Goal: Check status: Check status

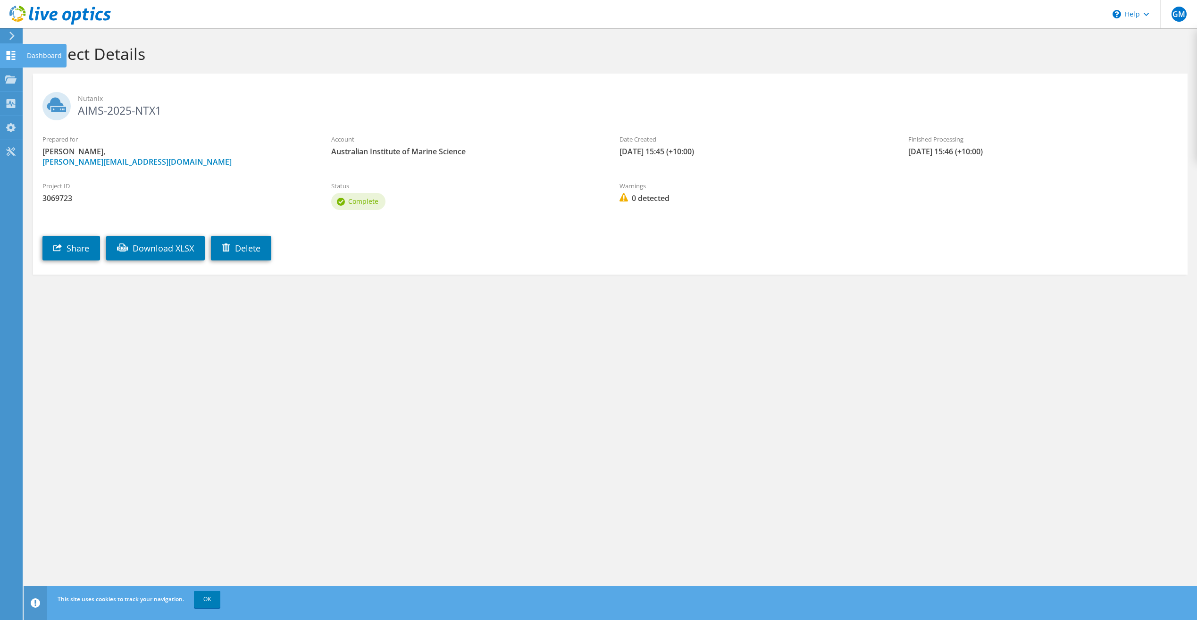
click at [11, 54] on icon at bounding box center [10, 55] width 11 height 9
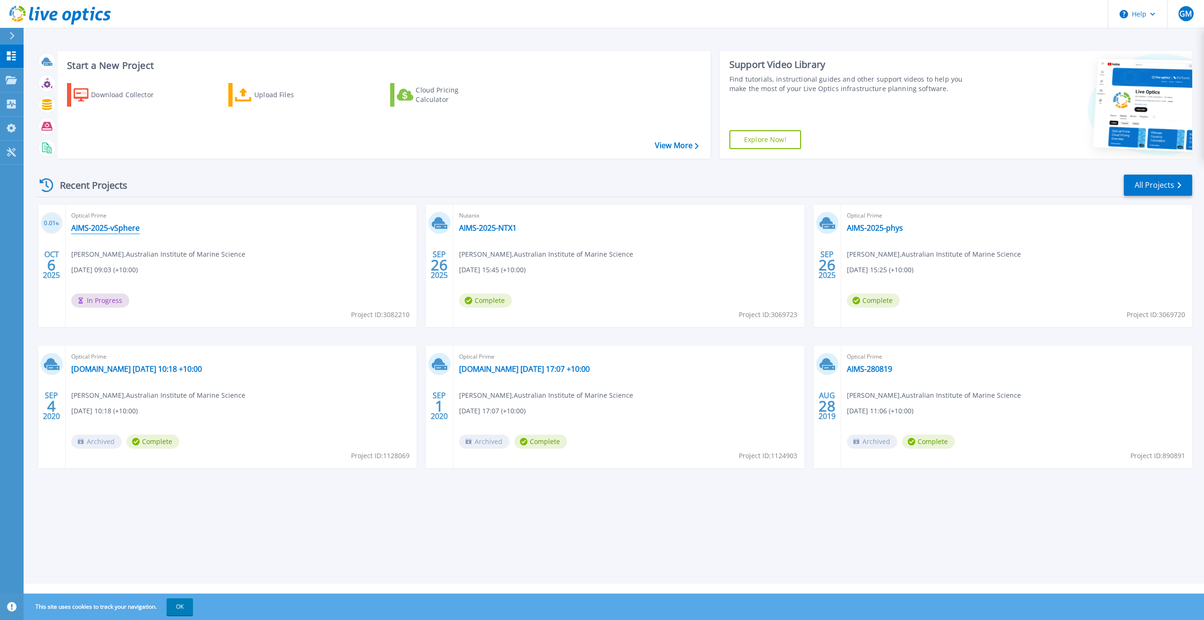
click at [93, 231] on link "AIMS-2025-vSphere" at bounding box center [105, 227] width 68 height 9
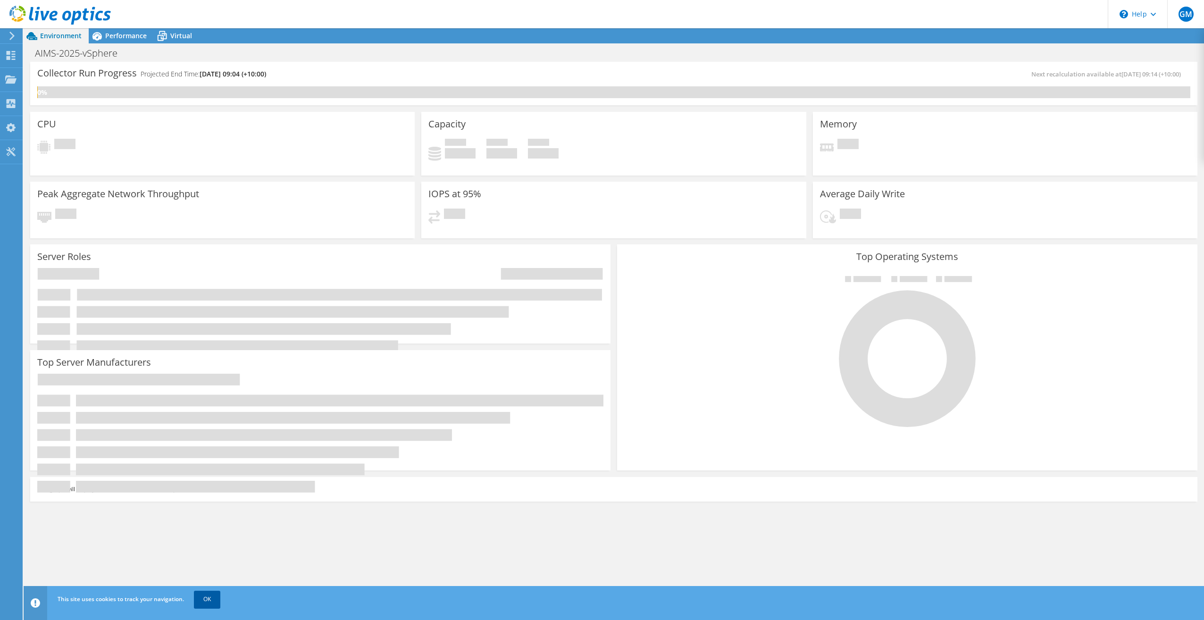
click at [206, 598] on link "OK" at bounding box center [207, 598] width 26 height 17
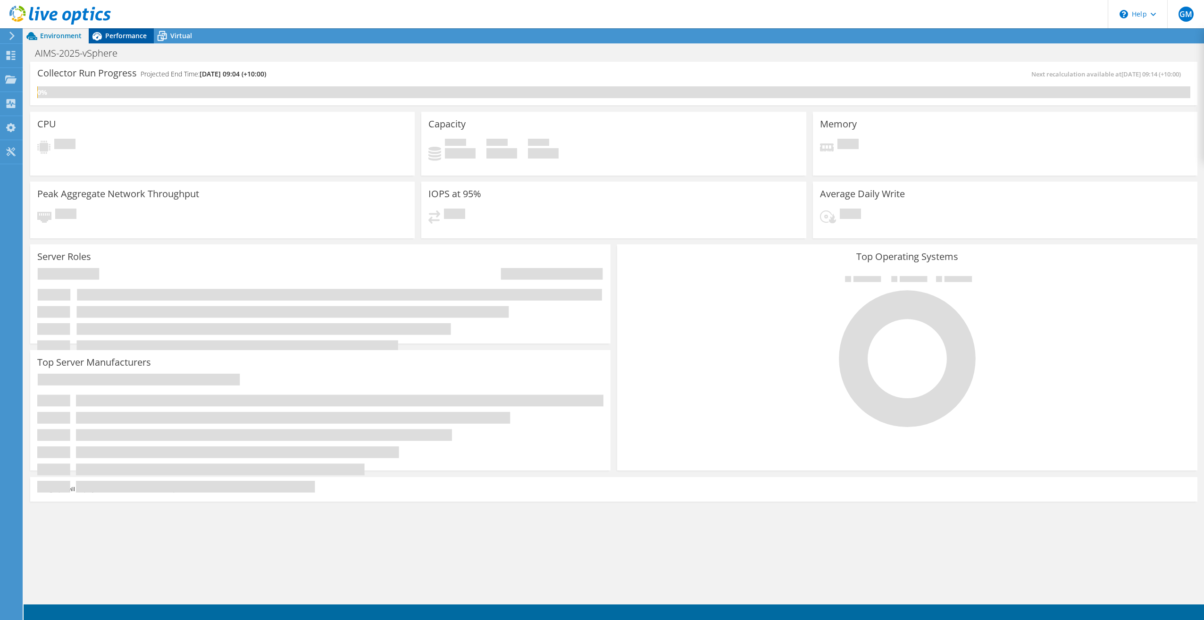
click at [133, 32] on span "Performance" at bounding box center [126, 35] width 42 height 9
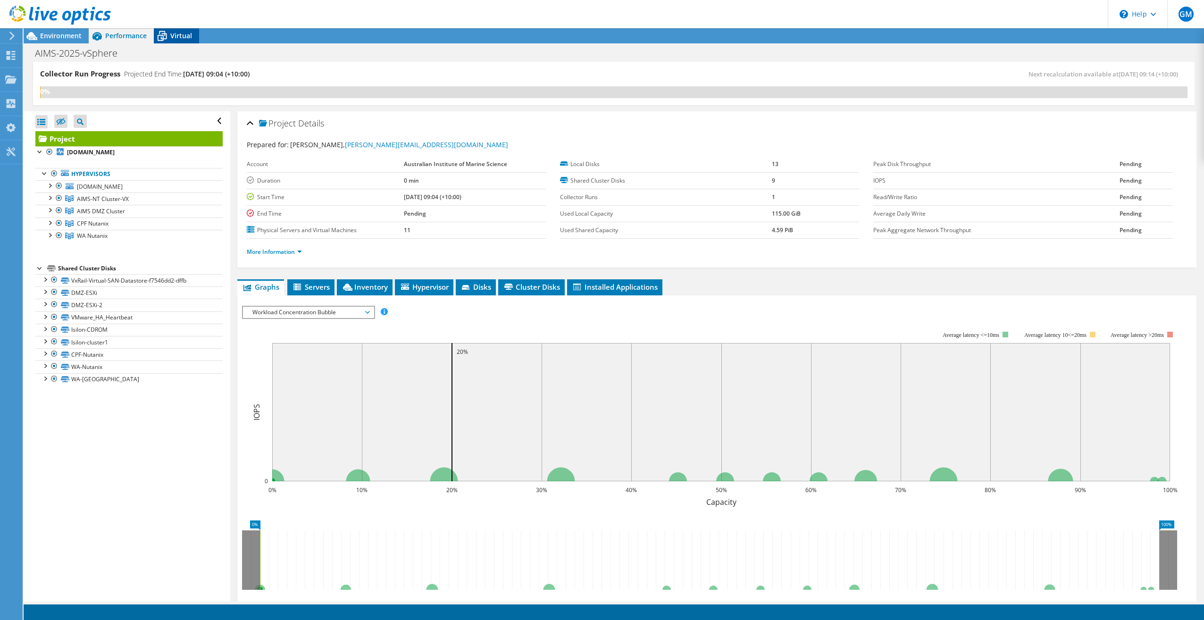
click at [182, 32] on span "Virtual" at bounding box center [181, 35] width 22 height 9
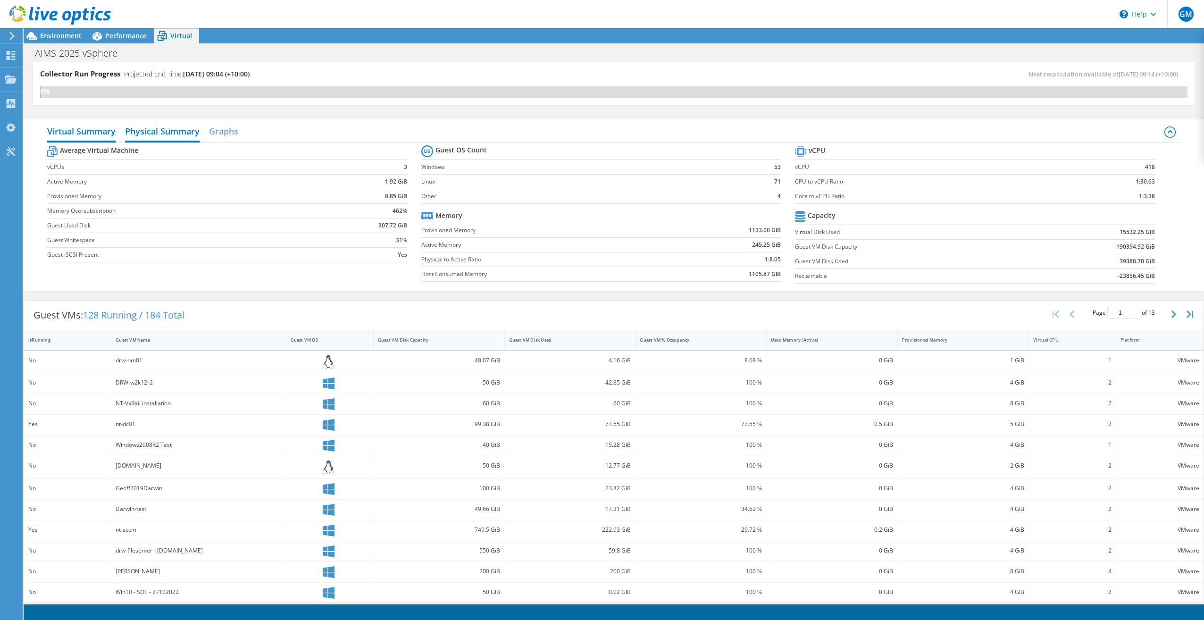
click at [163, 129] on h2 "Physical Summary" at bounding box center [162, 132] width 75 height 21
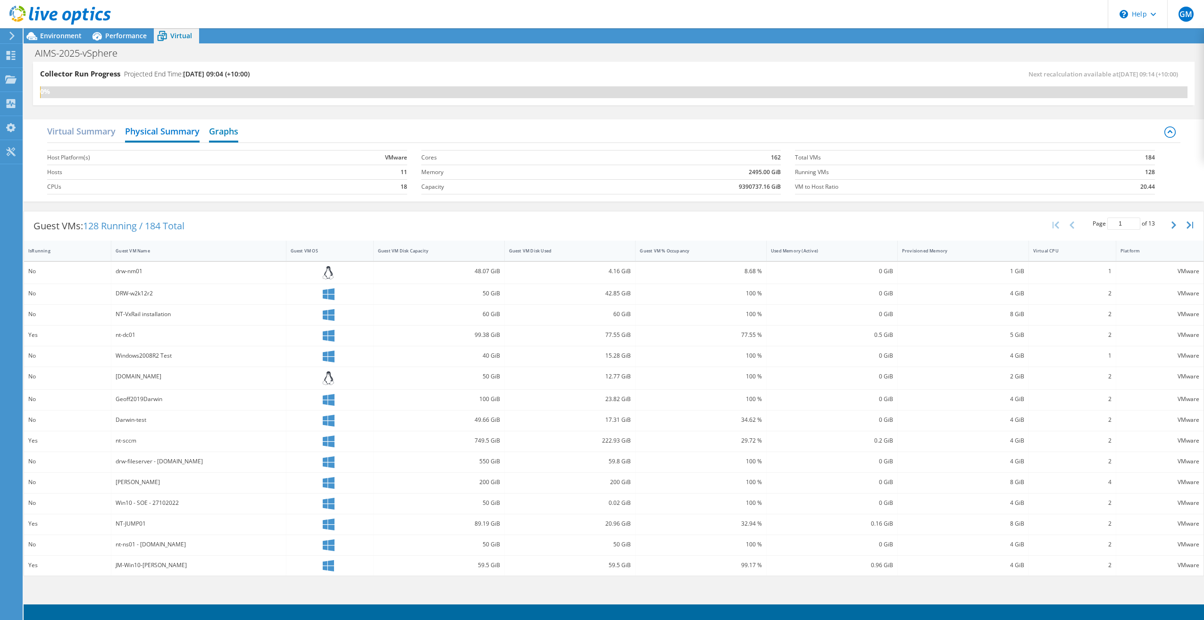
click at [221, 127] on h2 "Graphs" at bounding box center [223, 132] width 29 height 21
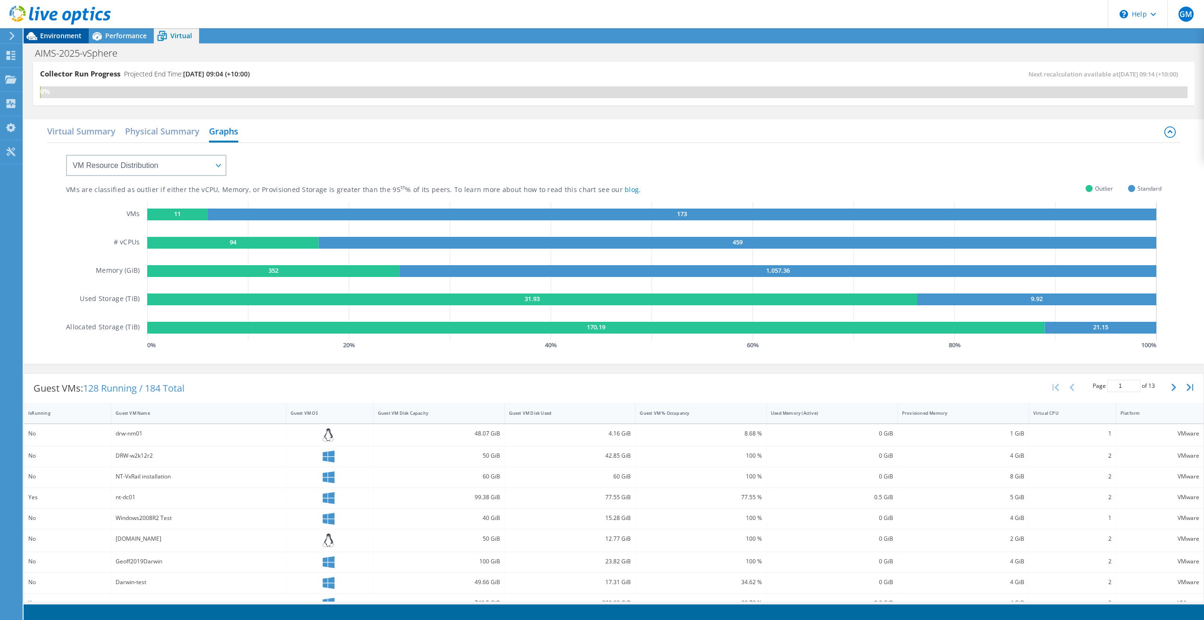
click at [67, 38] on span "Environment" at bounding box center [61, 35] width 42 height 9
